Goal: Information Seeking & Learning: Learn about a topic

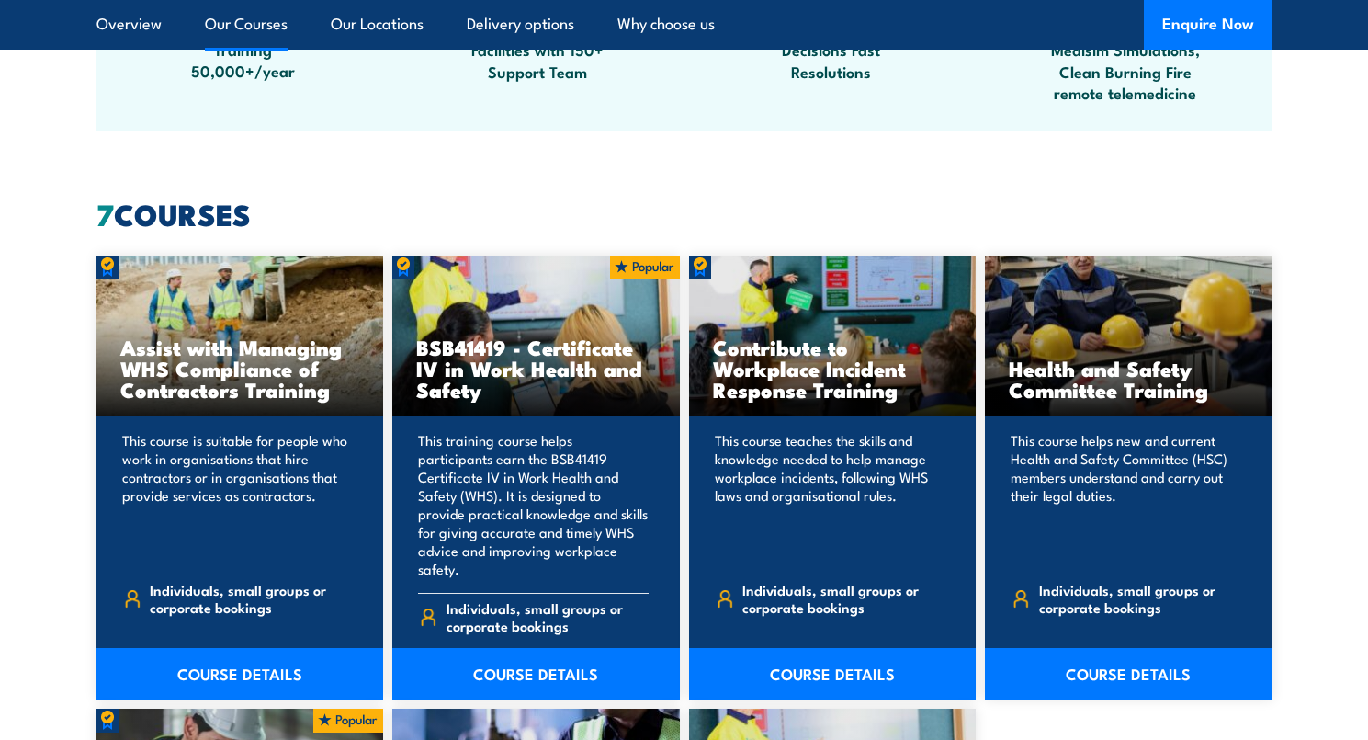
scroll to position [1309, 0]
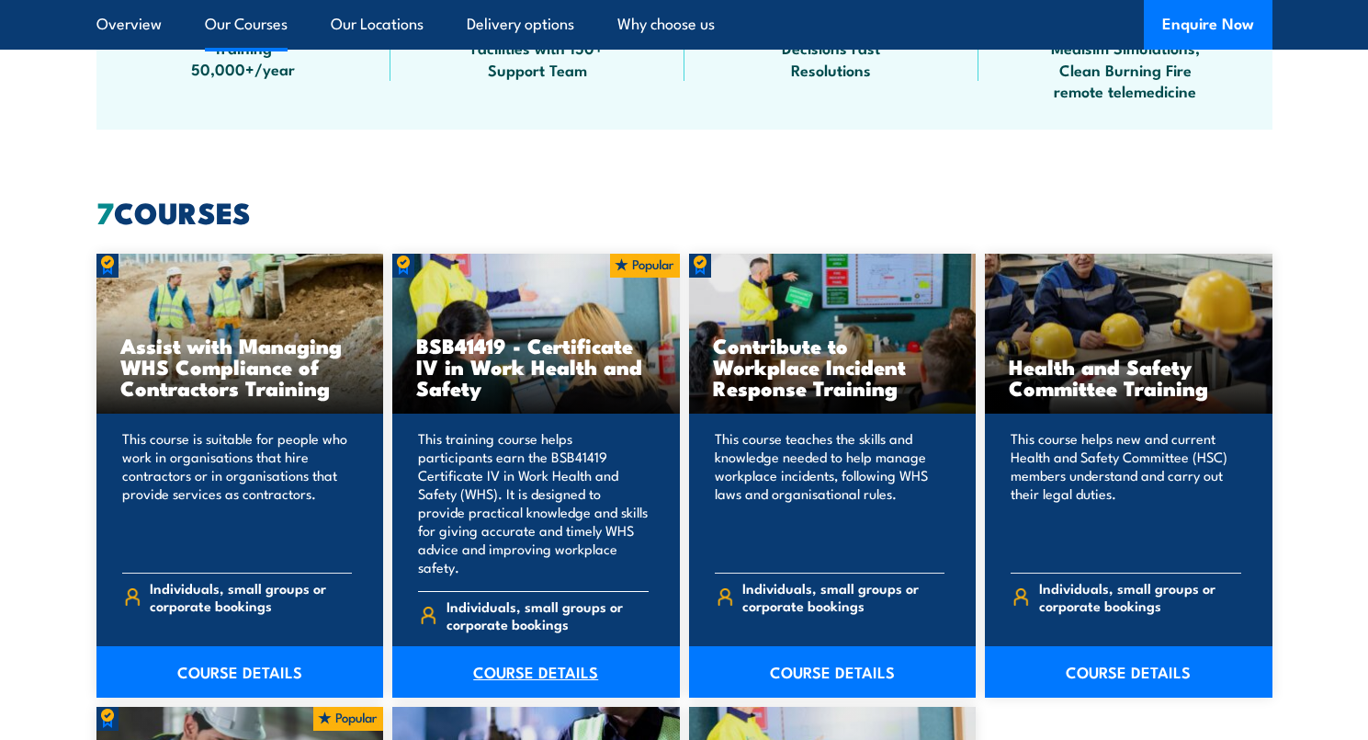
click at [532, 651] on link "COURSE DETAILS" at bounding box center [536, 671] width 288 height 51
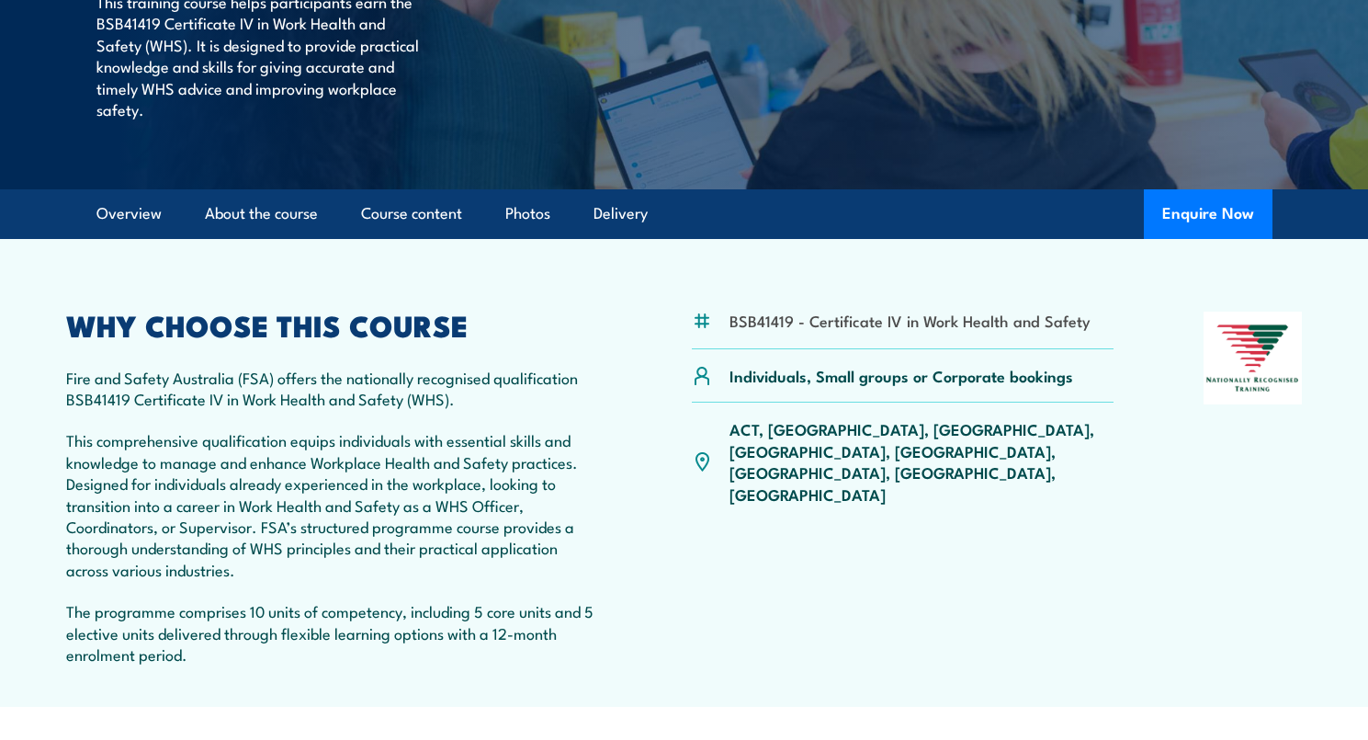
scroll to position [390, 0]
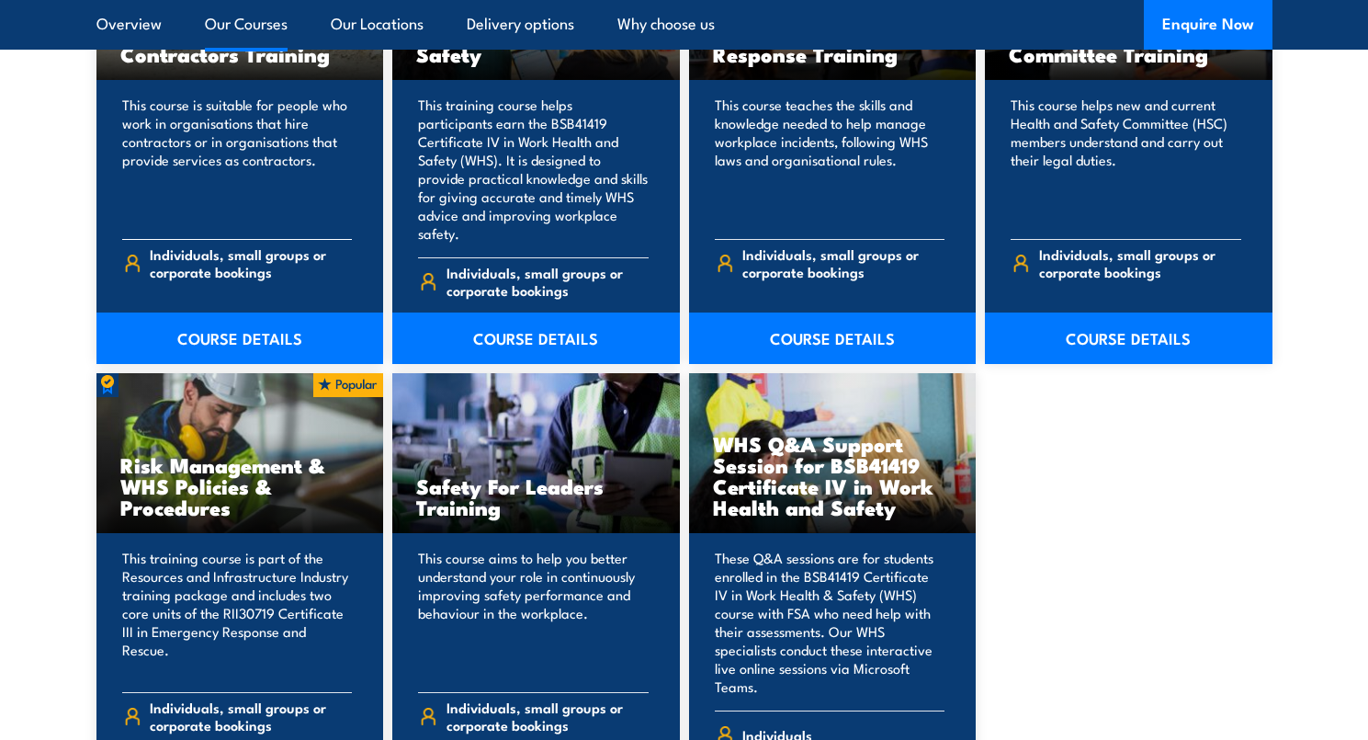
scroll to position [1654, 0]
